Goal: Task Accomplishment & Management: Use online tool/utility

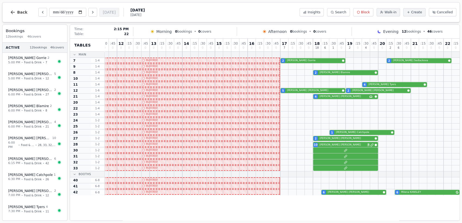
scroll to position [0, 102]
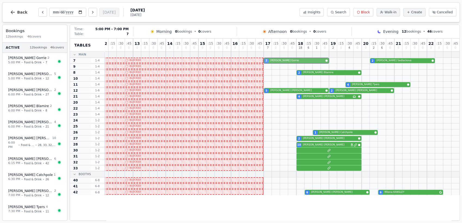
click at [294, 60] on div "2 [PERSON_NAME] 2 [PERSON_NAME]" at bounding box center [231, 61] width 458 height 6
select select "****"
select select "*"
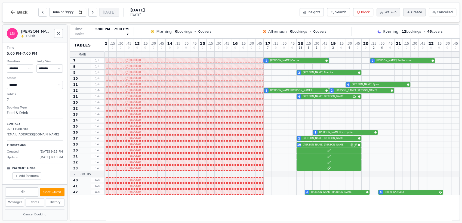
drag, startPoint x: 294, startPoint y: 60, endPoint x: 284, endPoint y: 42, distance: 20.2
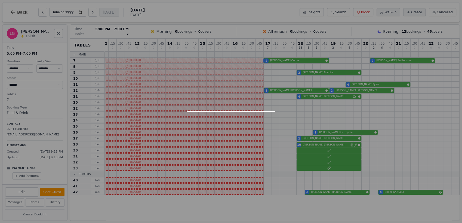
click at [300, 75] on div "09 0 : 15 0 : 30 0 : 45 0 10 0 : 15 0 : 30 0 : 45 0 11 0 : 15 0 : 30 0 : 45 0 1…" at bounding box center [231, 117] width 458 height 157
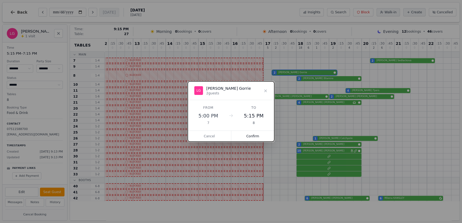
click at [275, 142] on dialog "LG [PERSON_NAME] 2 guests From 5:00 PM 7 To 5:15 PM 8 Cancel Confirm" at bounding box center [231, 111] width 87 height 61
drag, startPoint x: 268, startPoint y: 90, endPoint x: 265, endPoint y: 92, distance: 3.6
click at [265, 92] on div "LG [PERSON_NAME] 2 guests" at bounding box center [231, 90] width 87 height 19
click at [265, 92] on icon at bounding box center [266, 91] width 4 height 4
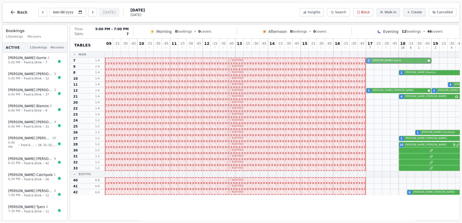
click at [386, 61] on div "2 [PERSON_NAME] 2 [PERSON_NAME]" at bounding box center [334, 61] width 458 height 6
select select "****"
select select "*"
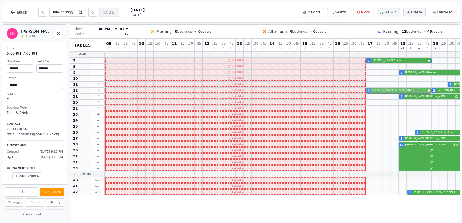
click at [377, 89] on div "5 David Kemp 2 Liz Mackenzie" at bounding box center [334, 91] width 458 height 6
click at [413, 73] on div "2 Laura Blamire" at bounding box center [334, 73] width 458 height 6
click at [412, 96] on div "4 Andrew Dodds Has conversation thread" at bounding box center [334, 97] width 458 height 6
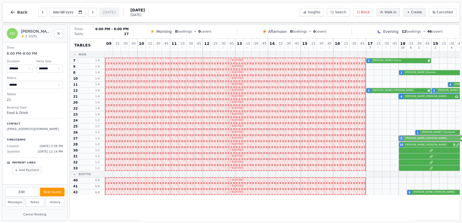
click at [411, 139] on div "2 Justine Paradis" at bounding box center [334, 139] width 458 height 6
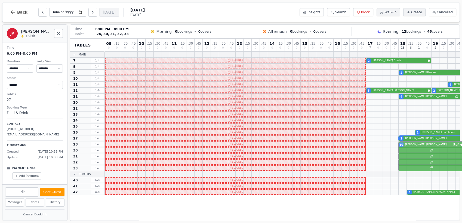
click at [410, 145] on div "10 Heather Bowry 5" at bounding box center [334, 145] width 458 height 6
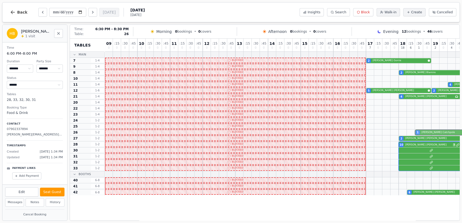
click at [431, 131] on div "1 Helen Catchpole" at bounding box center [334, 133] width 458 height 6
click at [420, 193] on div "6 James Taylor 6 Milena KANSLEY" at bounding box center [334, 193] width 458 height 6
click at [436, 134] on div "1 Helen Catchpole" at bounding box center [334, 133] width 458 height 6
click at [444, 90] on div "5 David Kemp 2 Liz Mackenzie" at bounding box center [334, 91] width 458 height 6
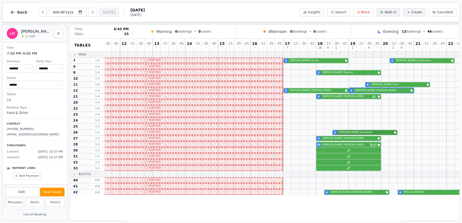
scroll to position [0, 102]
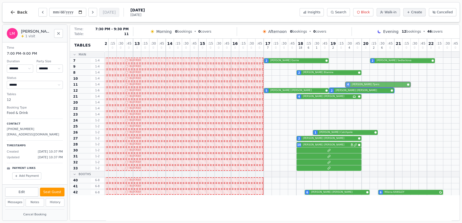
click at [361, 86] on div "4 Ellie Tyers" at bounding box center [231, 85] width 458 height 6
click at [385, 62] on div "2 [PERSON_NAME] 2 [PERSON_NAME]" at bounding box center [231, 61] width 458 height 6
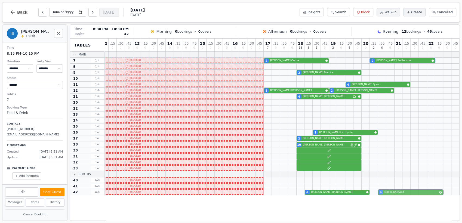
click at [403, 193] on div "6 James Taylor 6 Milena KANSLEY" at bounding box center [231, 193] width 458 height 6
